Goal: Information Seeking & Learning: Check status

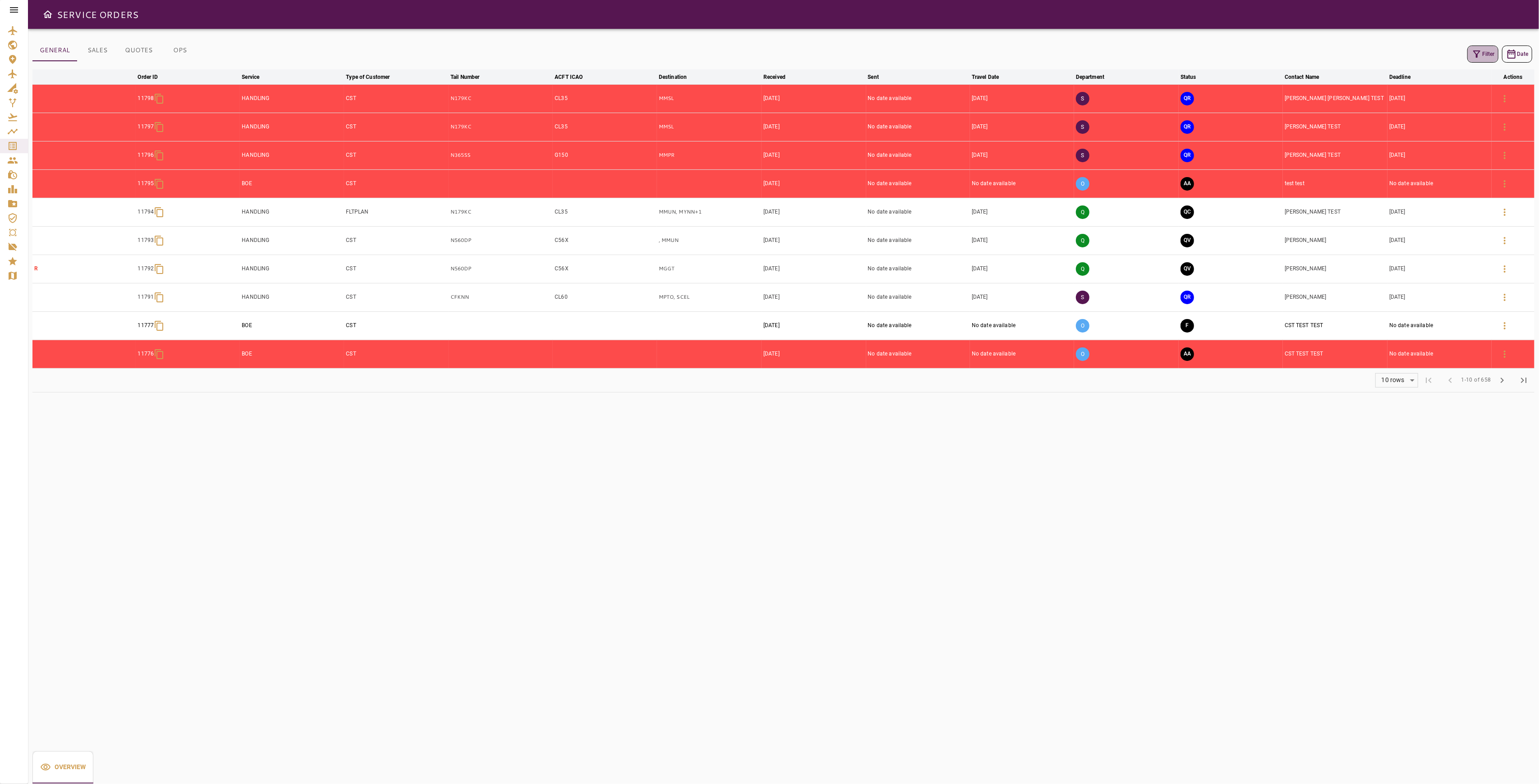
click at [1487, 56] on button "Filter" at bounding box center [1483, 54] width 31 height 17
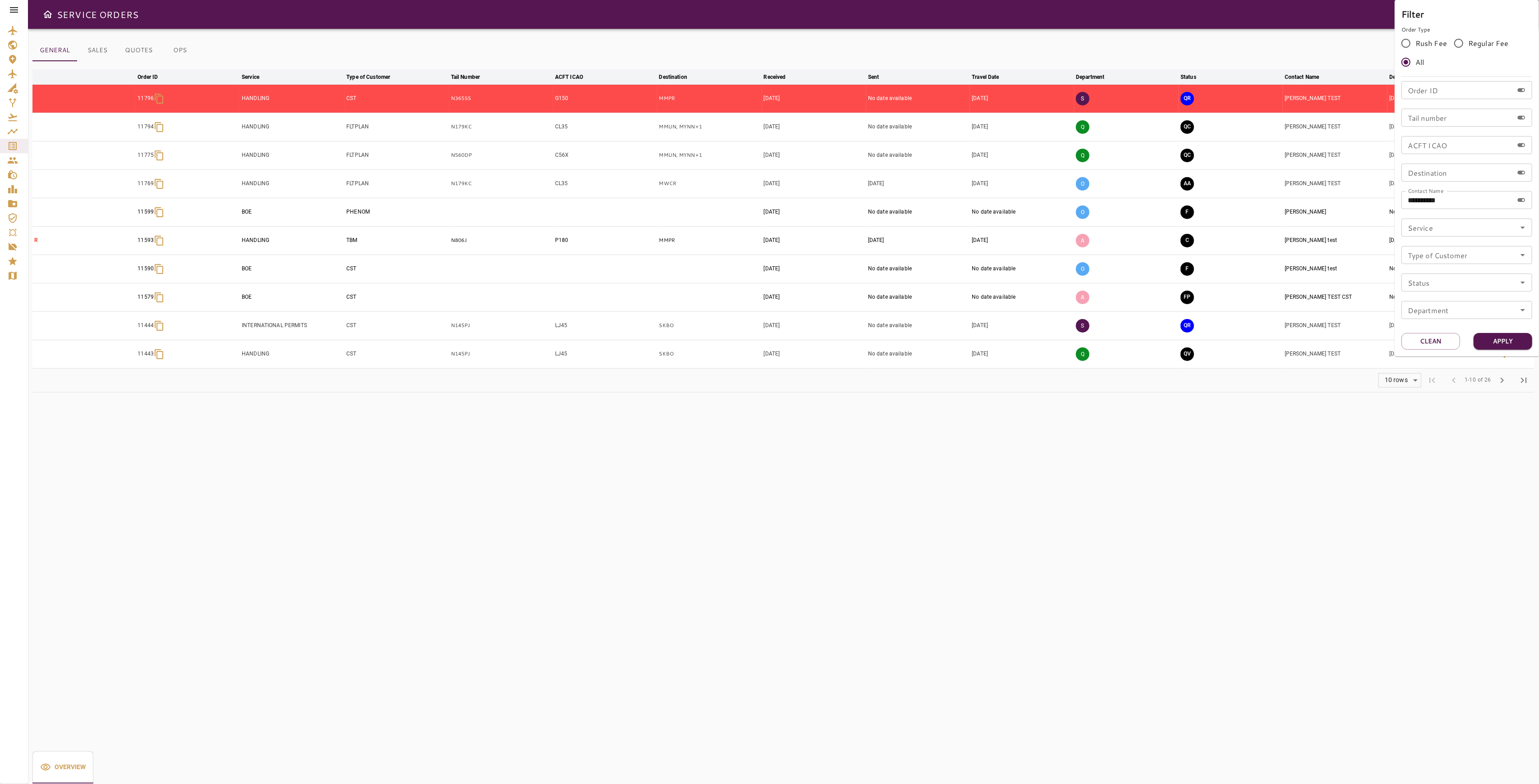
click at [1458, 93] on input "Order ID" at bounding box center [1457, 90] width 112 height 18
type input "*****"
click at [1506, 341] on button "Apply" at bounding box center [1502, 341] width 58 height 17
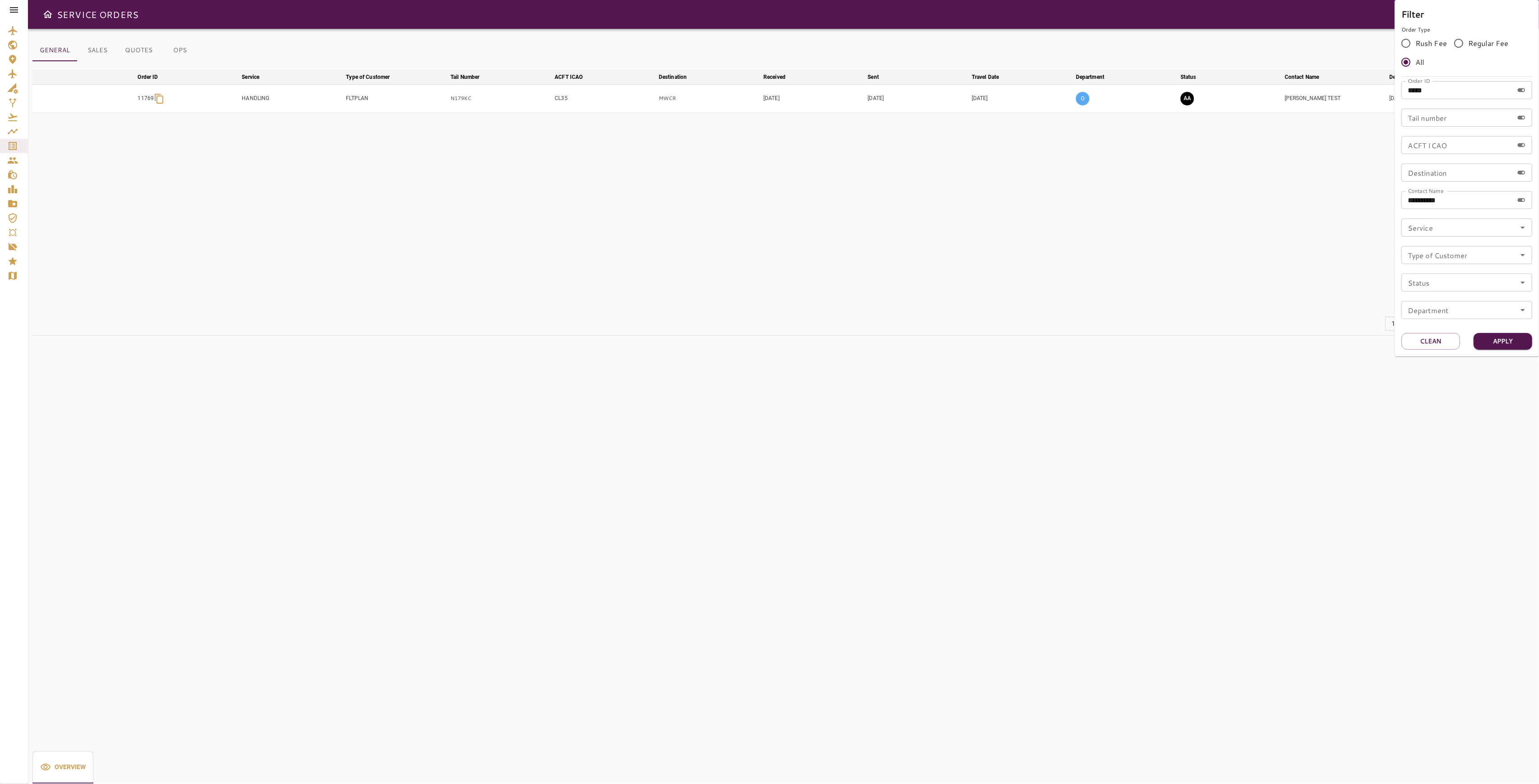
drag, startPoint x: 1009, startPoint y: 304, endPoint x: 1042, endPoint y: 272, distance: 46.0
click at [1009, 304] on div at bounding box center [770, 392] width 1539 height 784
click at [1503, 99] on icon "button" at bounding box center [1505, 99] width 11 height 11
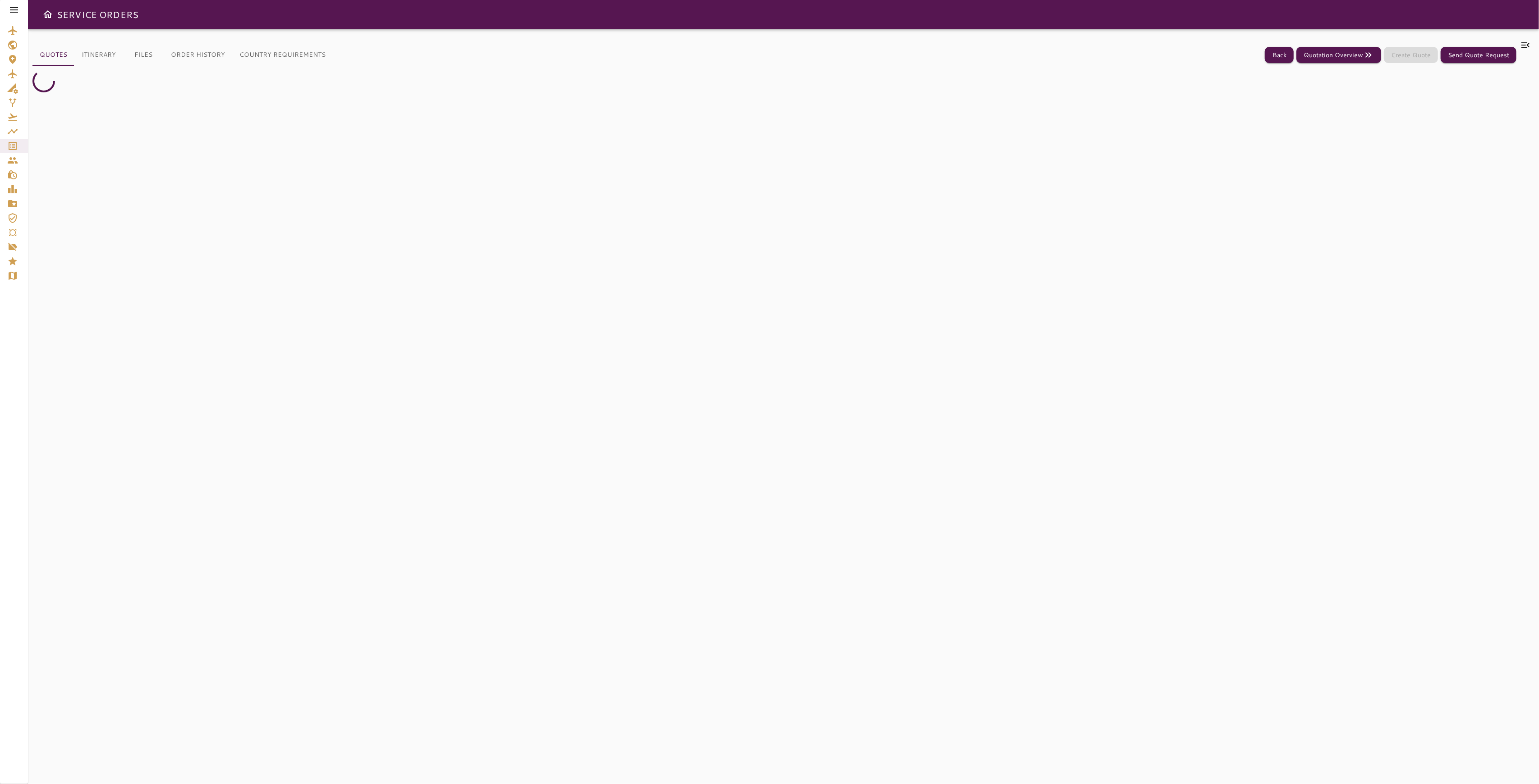
click at [101, 51] on button "Itinerary" at bounding box center [99, 55] width 48 height 21
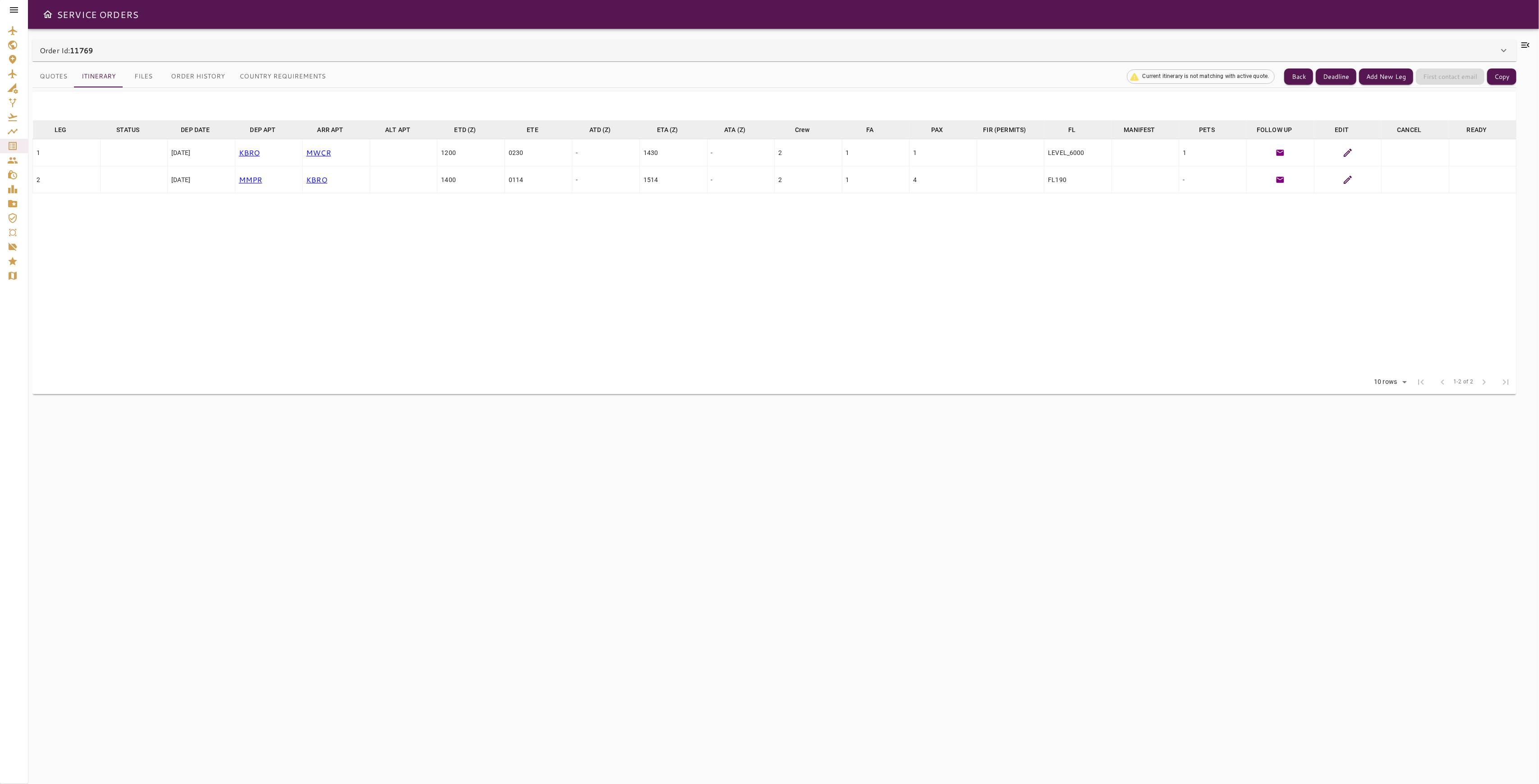
click at [1343, 180] on icon at bounding box center [1347, 180] width 11 height 11
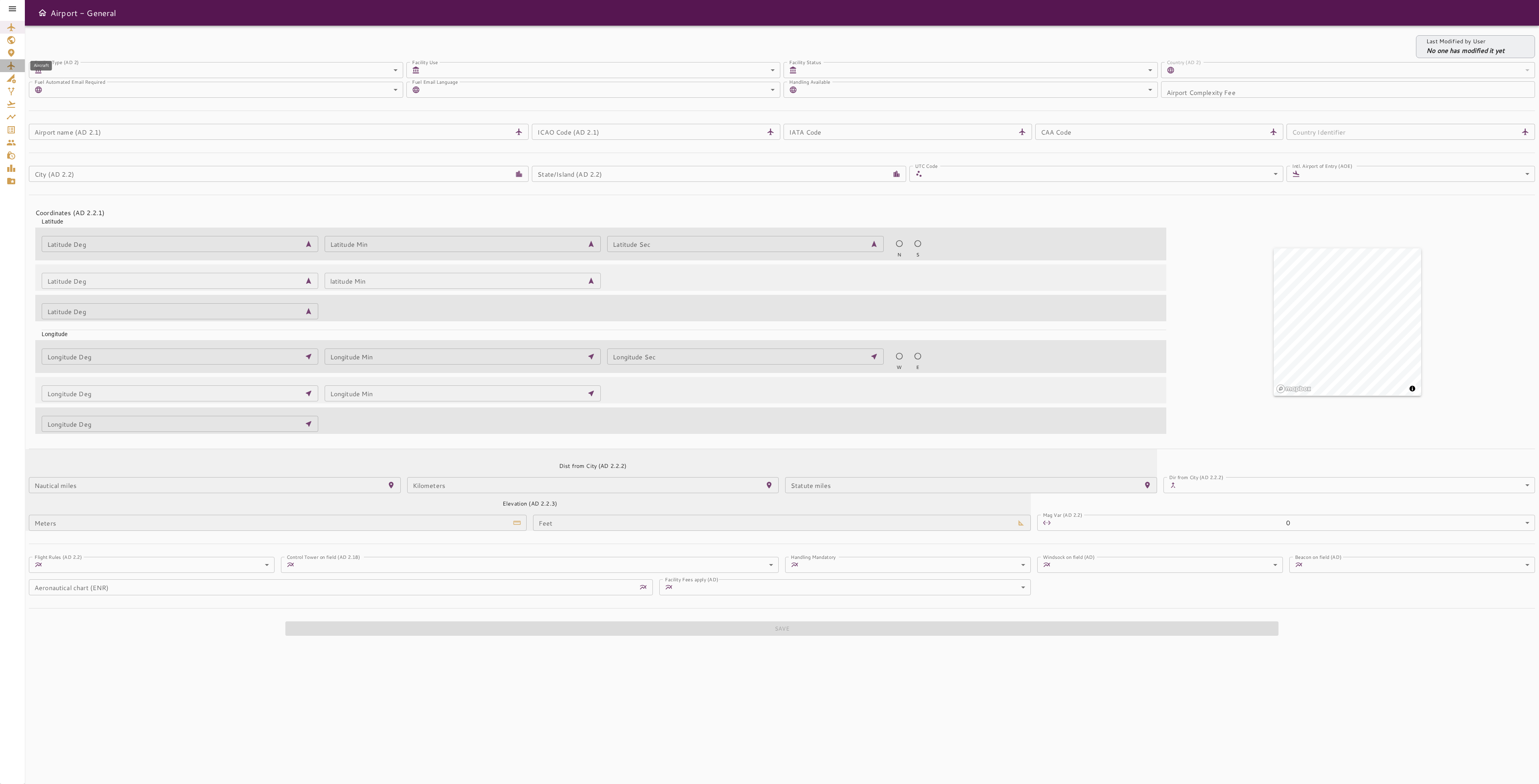
click at [7, 64] on icon "Aircraft" at bounding box center [11, 66] width 10 height 10
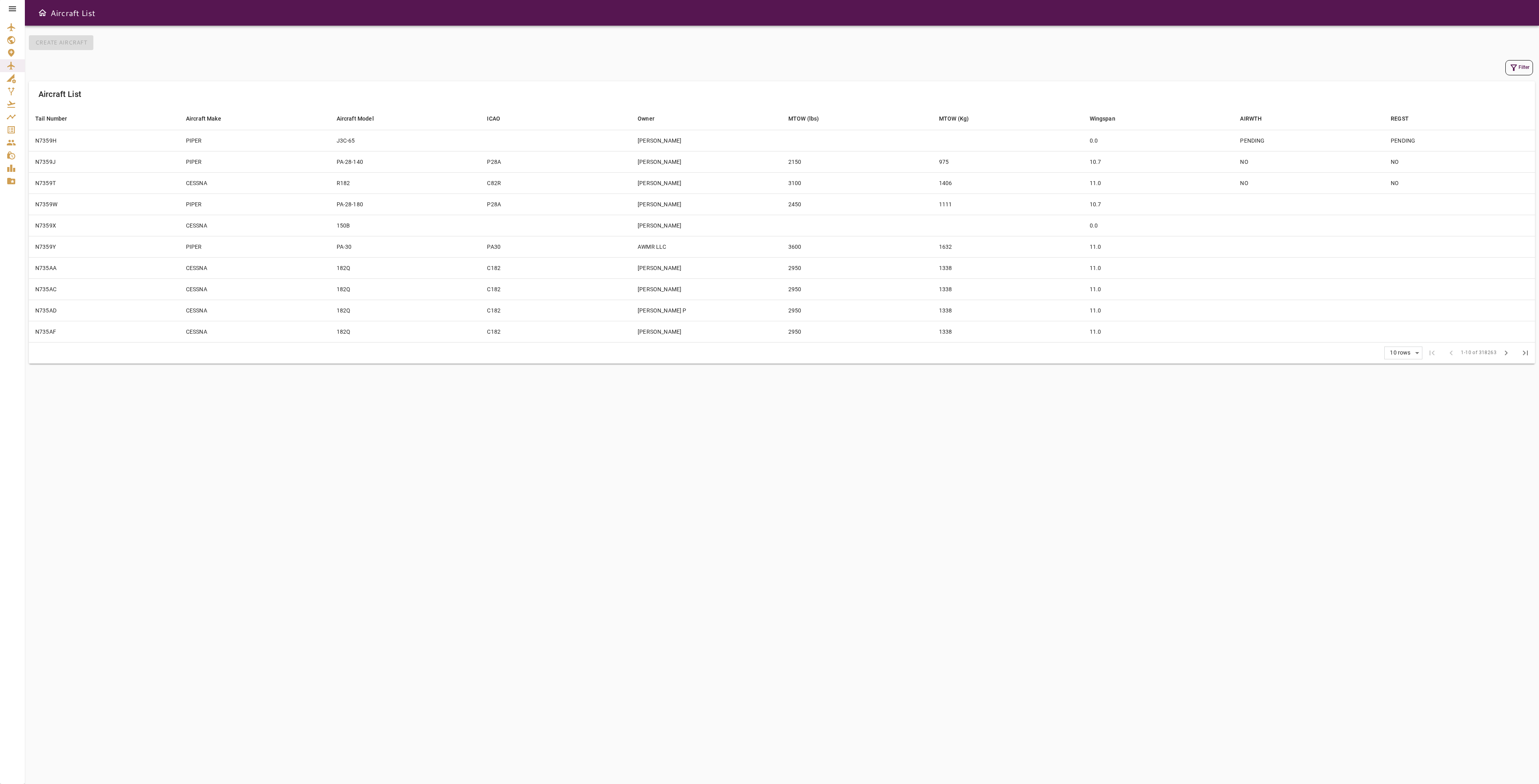
click at [1517, 65] on icon "button" at bounding box center [1514, 67] width 10 height 10
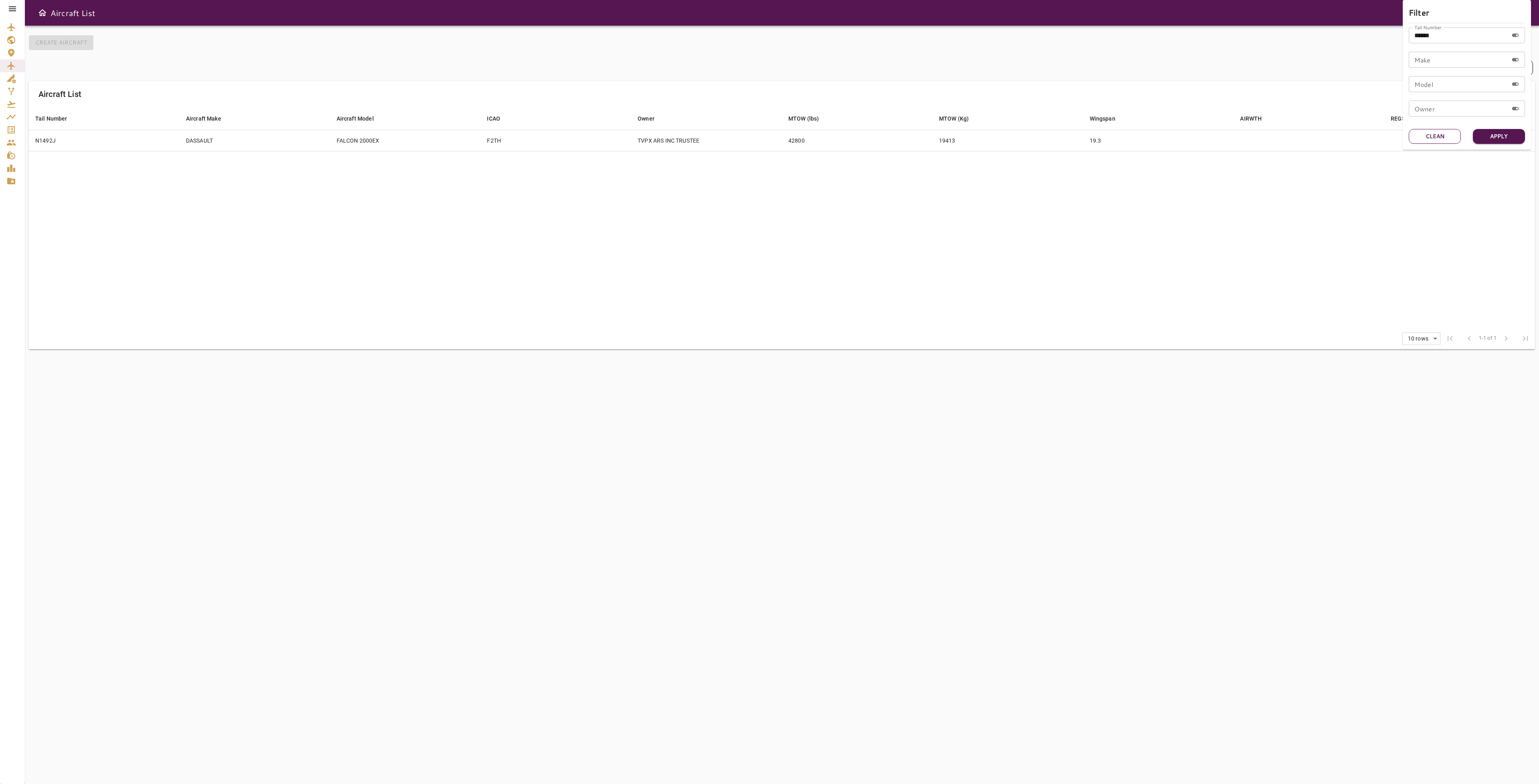
click at [1431, 134] on button "Clean" at bounding box center [1434, 136] width 52 height 15
click at [1437, 35] on div "Tail Number Tail Number" at bounding box center [1467, 35] width 117 height 16
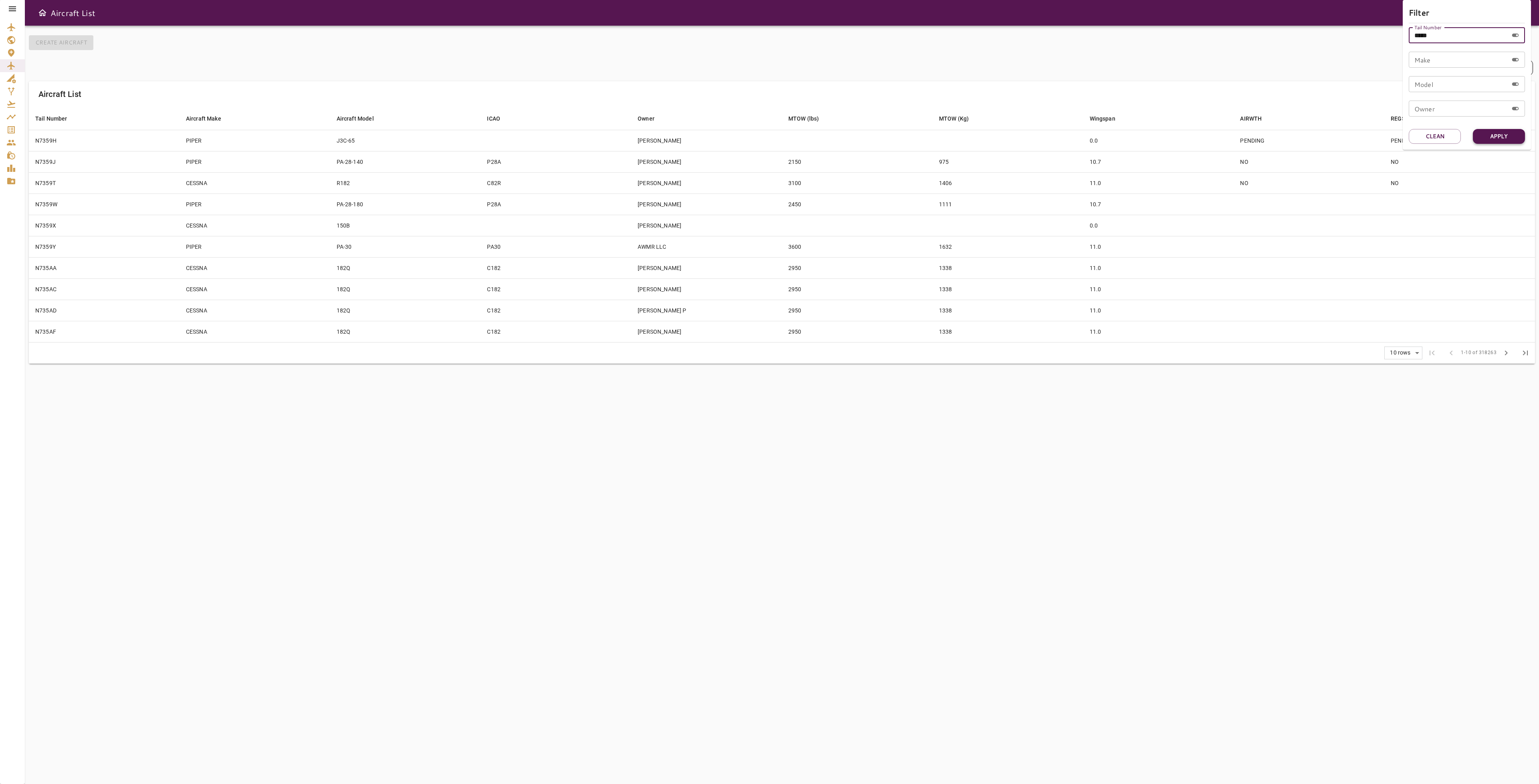
type input "*****"
click at [1492, 134] on button "Apply" at bounding box center [1498, 136] width 52 height 15
click at [839, 142] on div at bounding box center [770, 392] width 1539 height 784
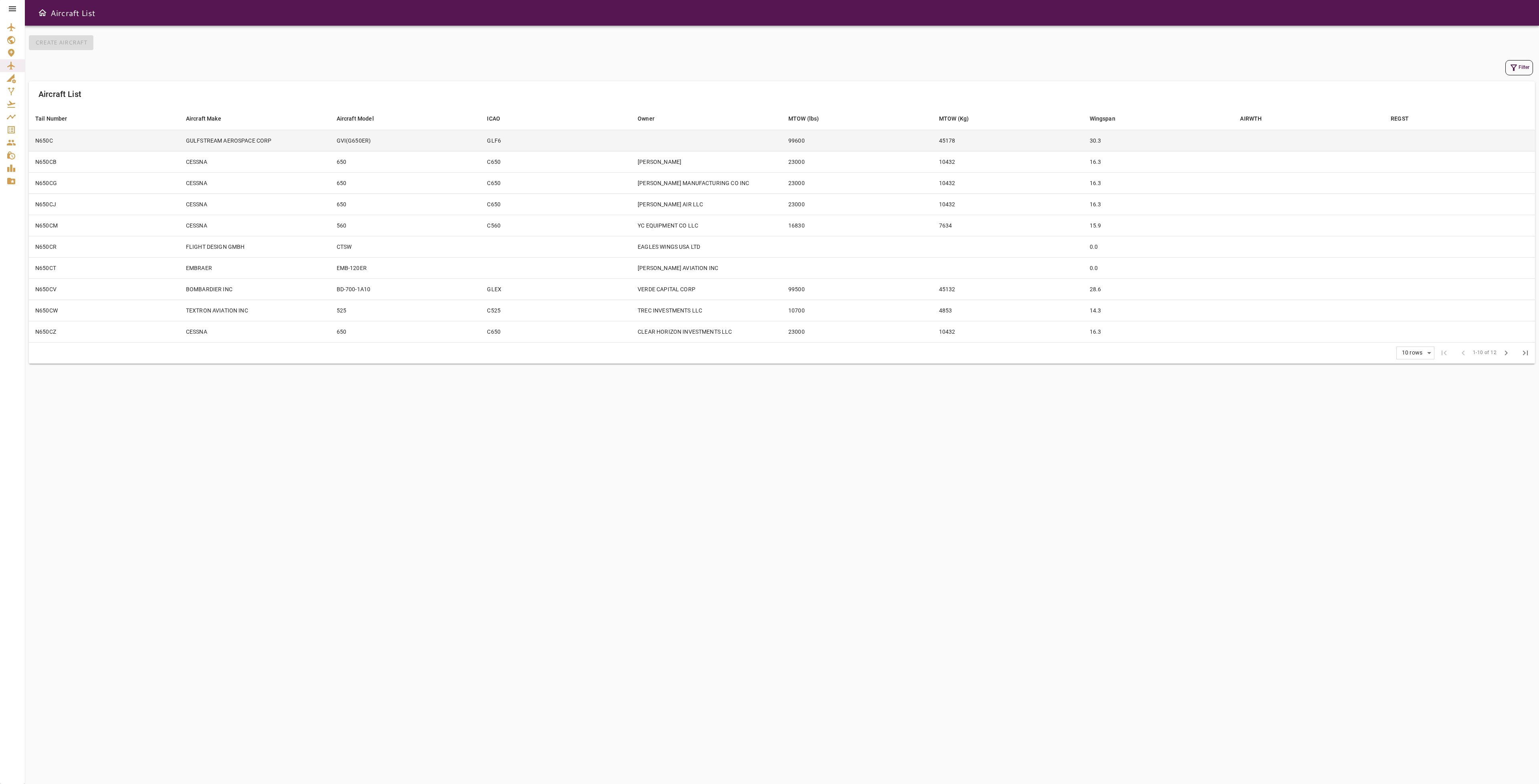
click at [831, 143] on td "99600" at bounding box center [857, 140] width 151 height 21
